Goal: Information Seeking & Learning: Learn about a topic

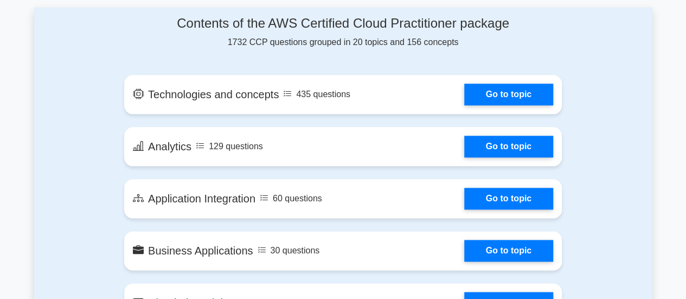
scroll to position [578, 0]
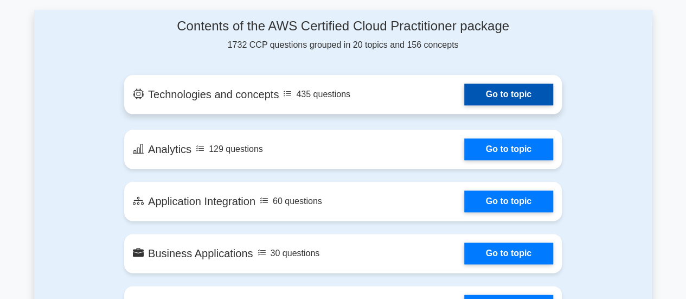
click at [486, 93] on link "Go to topic" at bounding box center [508, 94] width 89 height 22
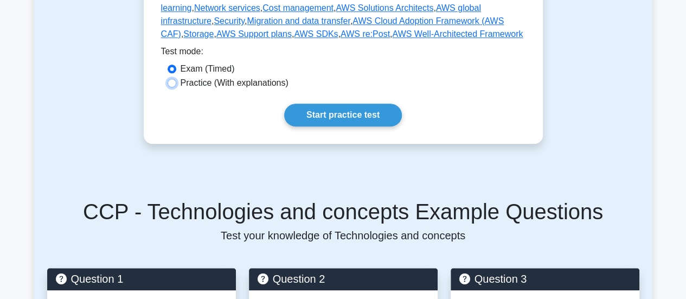
click at [171, 85] on input "Practice (With explanations)" at bounding box center [172, 83] width 9 height 9
radio input "true"
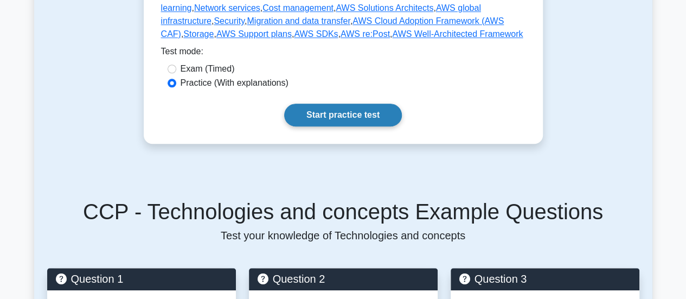
click at [325, 114] on link "Start practice test" at bounding box center [343, 115] width 118 height 23
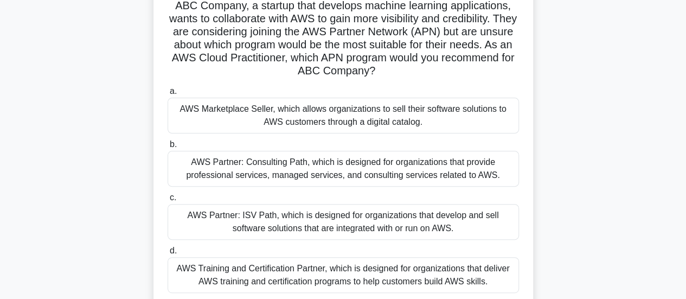
scroll to position [54, 0]
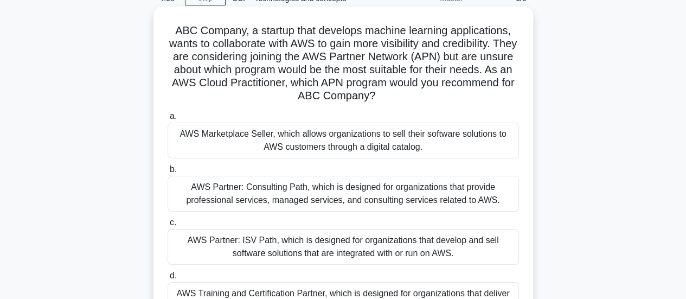
click at [285, 151] on div "AWS Marketplace Seller, which allows organizations to sell their software solut…" at bounding box center [343, 141] width 351 height 36
click at [168, 120] on input "a. AWS Marketplace Seller, which allows organizations to sell their software so…" at bounding box center [168, 116] width 0 height 7
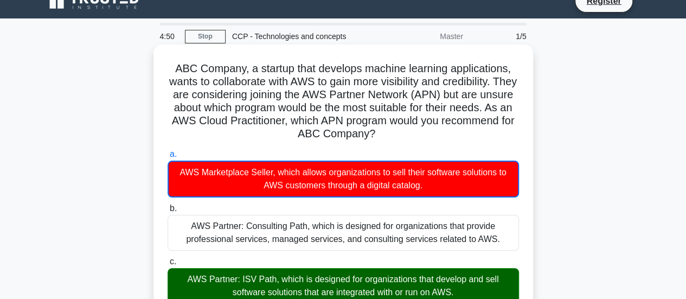
scroll to position [0, 0]
